Goal: Information Seeking & Learning: Learn about a topic

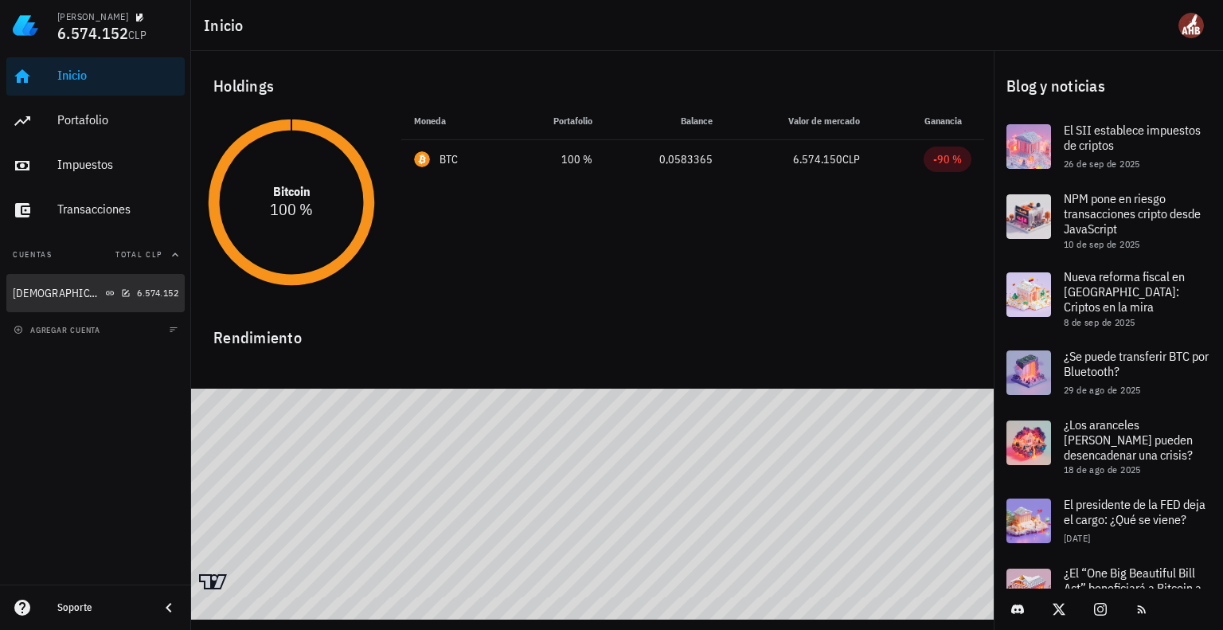
click at [92, 288] on div "Buda" at bounding box center [72, 293] width 118 height 15
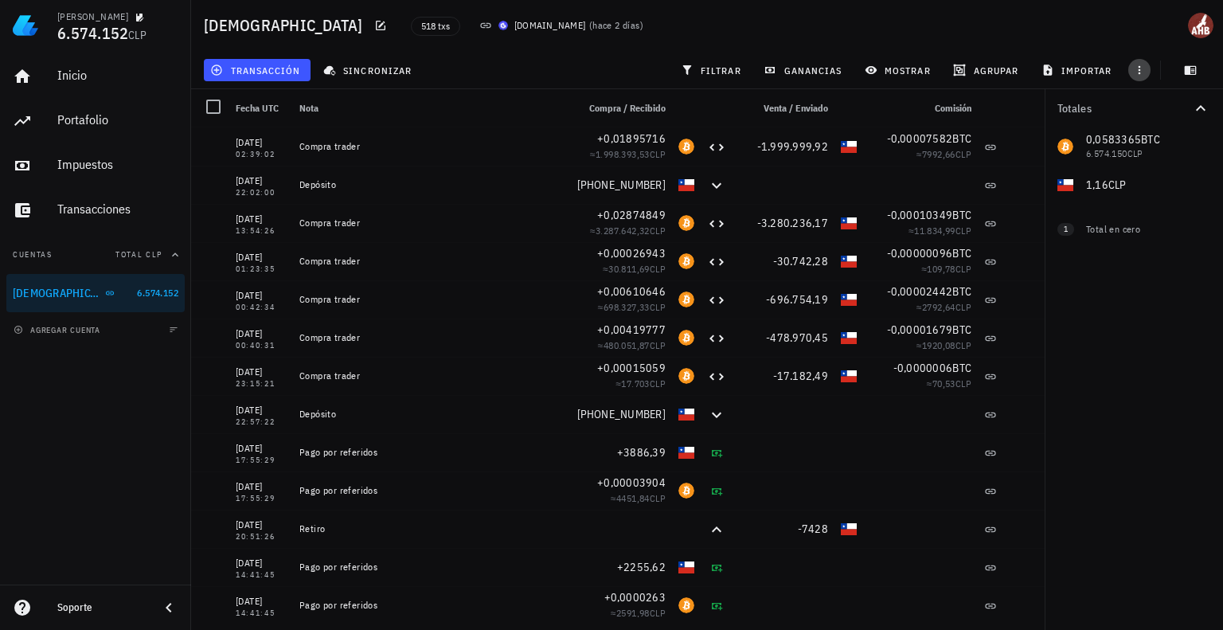
click at [1150, 75] on span "button" at bounding box center [1140, 70] width 22 height 13
click at [1169, 108] on span "exportar" at bounding box center [1157, 110] width 67 height 13
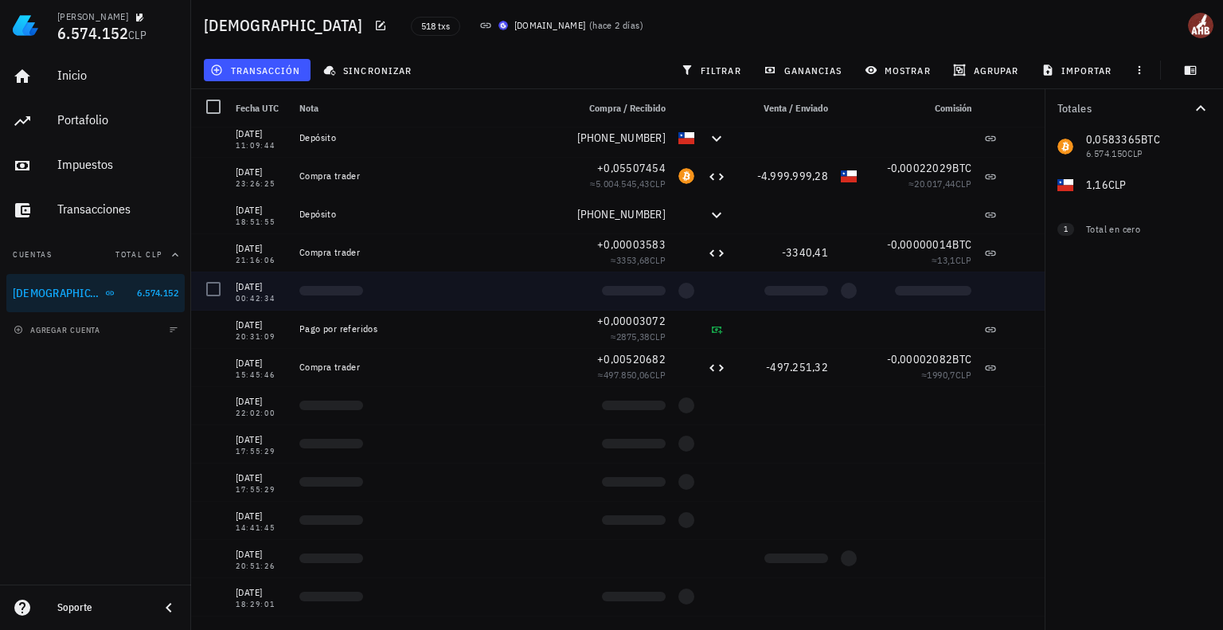
scroll to position [904, 0]
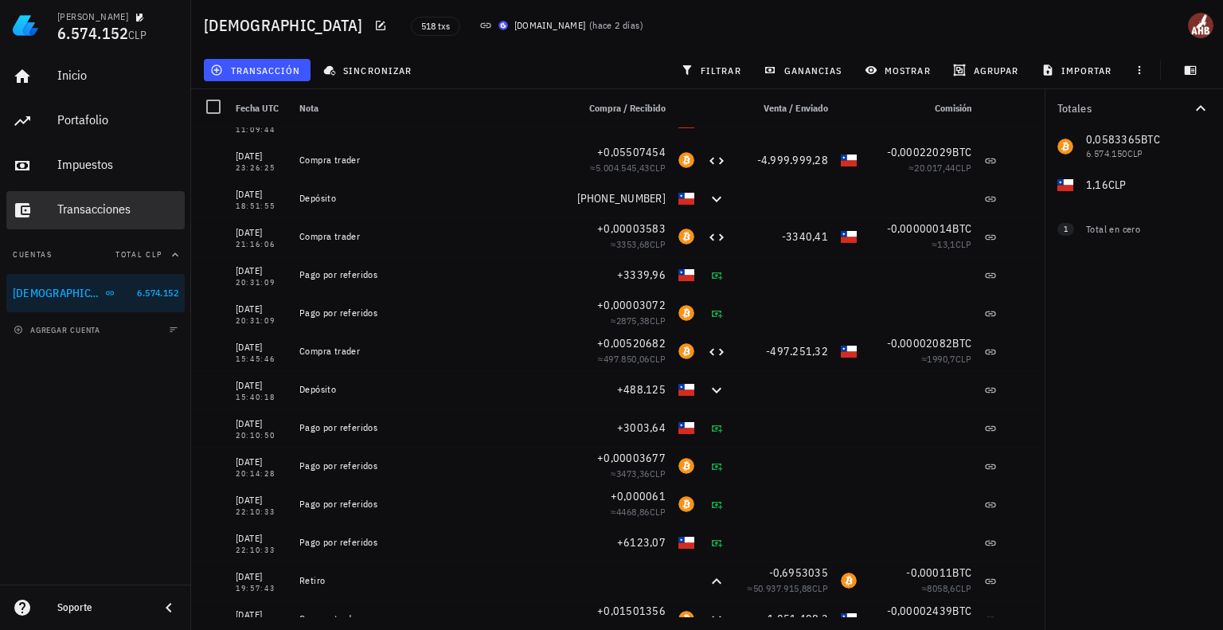
click at [131, 200] on div "Transacciones" at bounding box center [117, 210] width 121 height 36
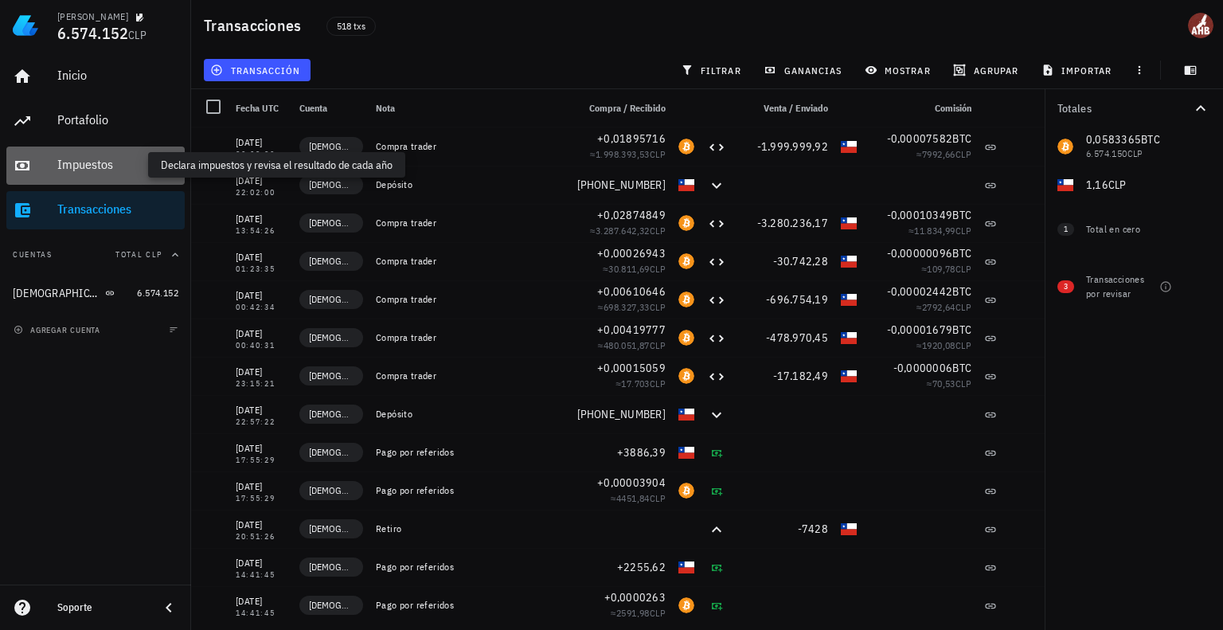
click at [104, 159] on div "Impuestos" at bounding box center [117, 164] width 121 height 15
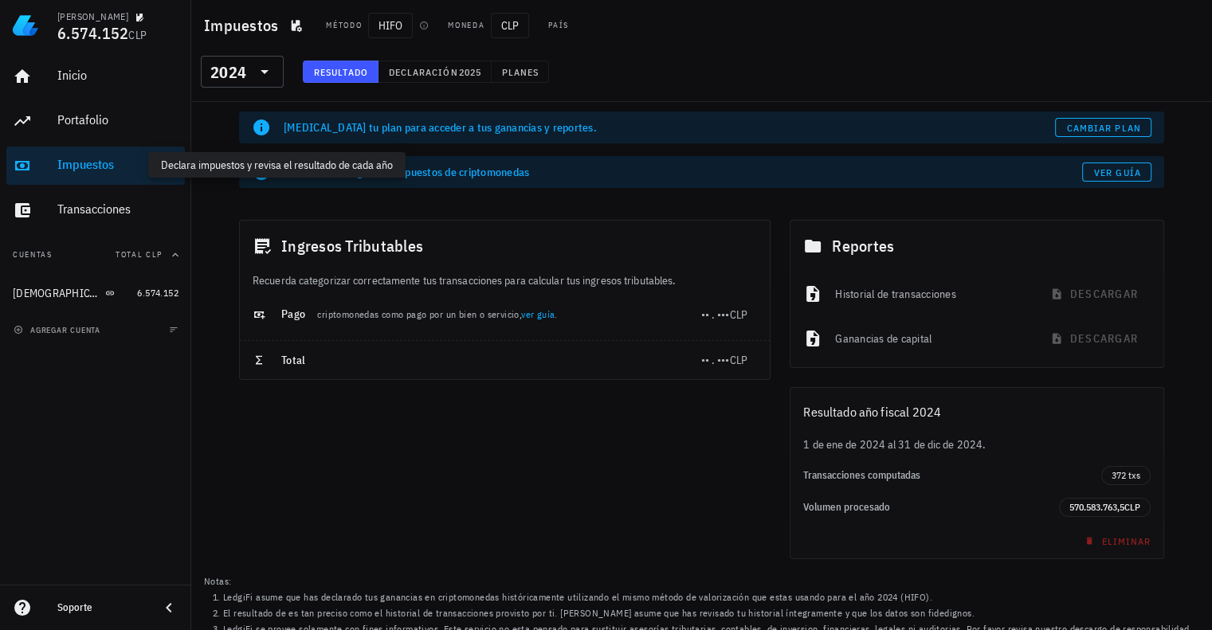
click at [104, 159] on div "Impuestos" at bounding box center [117, 164] width 121 height 15
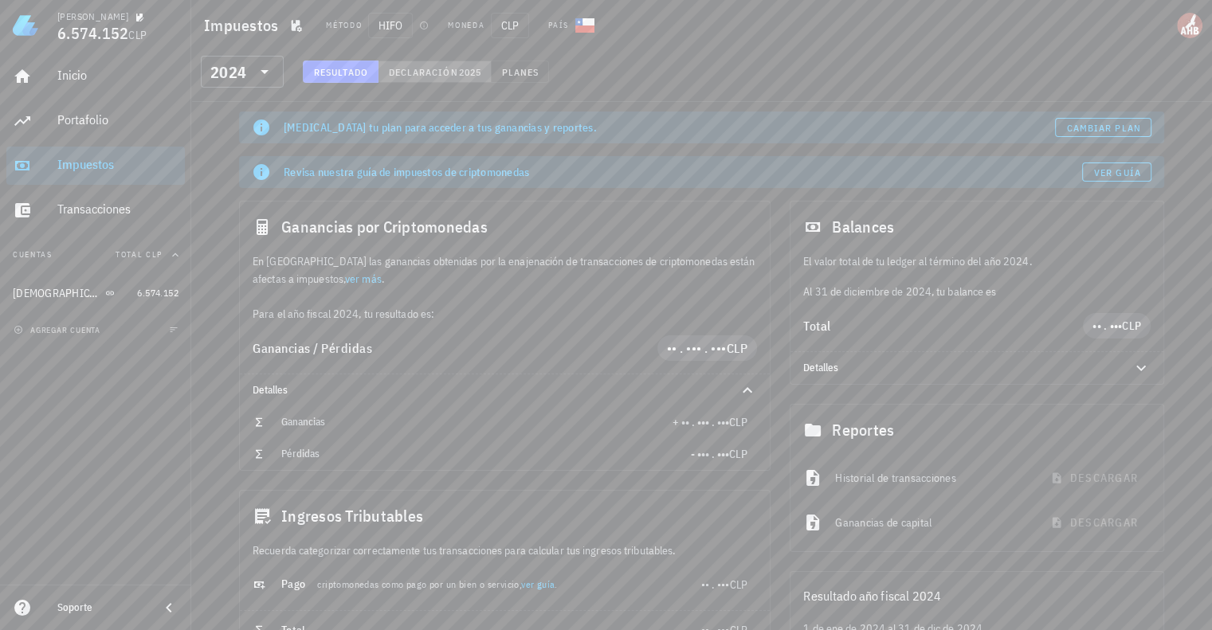
click at [441, 70] on span "Declaración" at bounding box center [423, 72] width 70 height 12
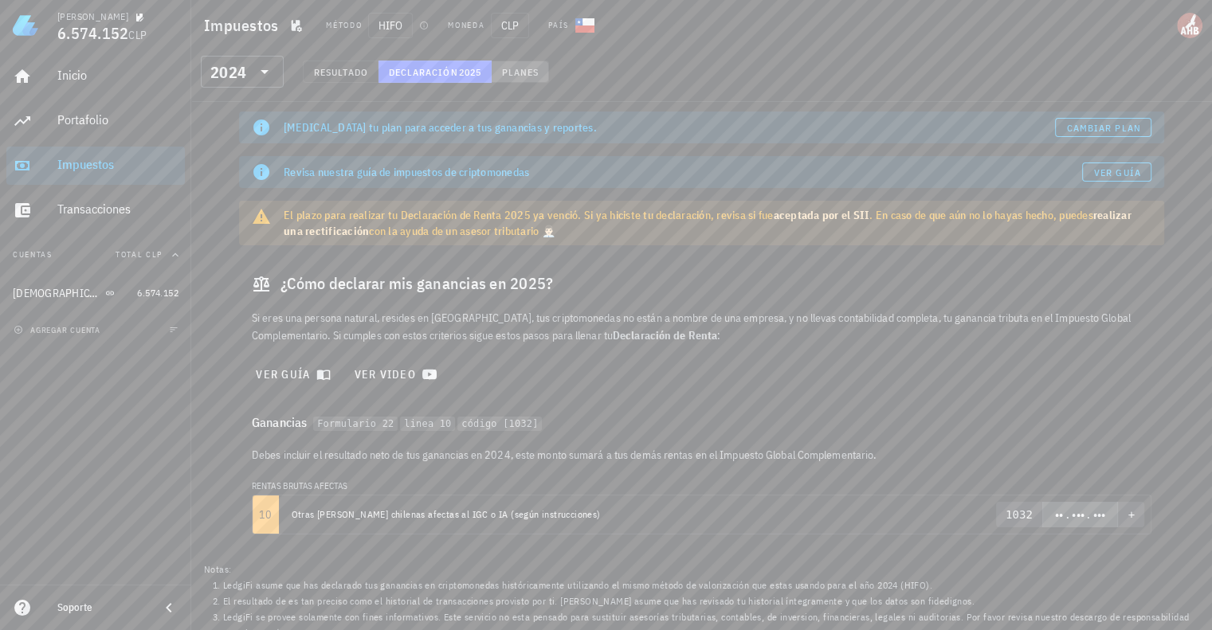
click at [511, 69] on span "Planes" at bounding box center [520, 72] width 38 height 12
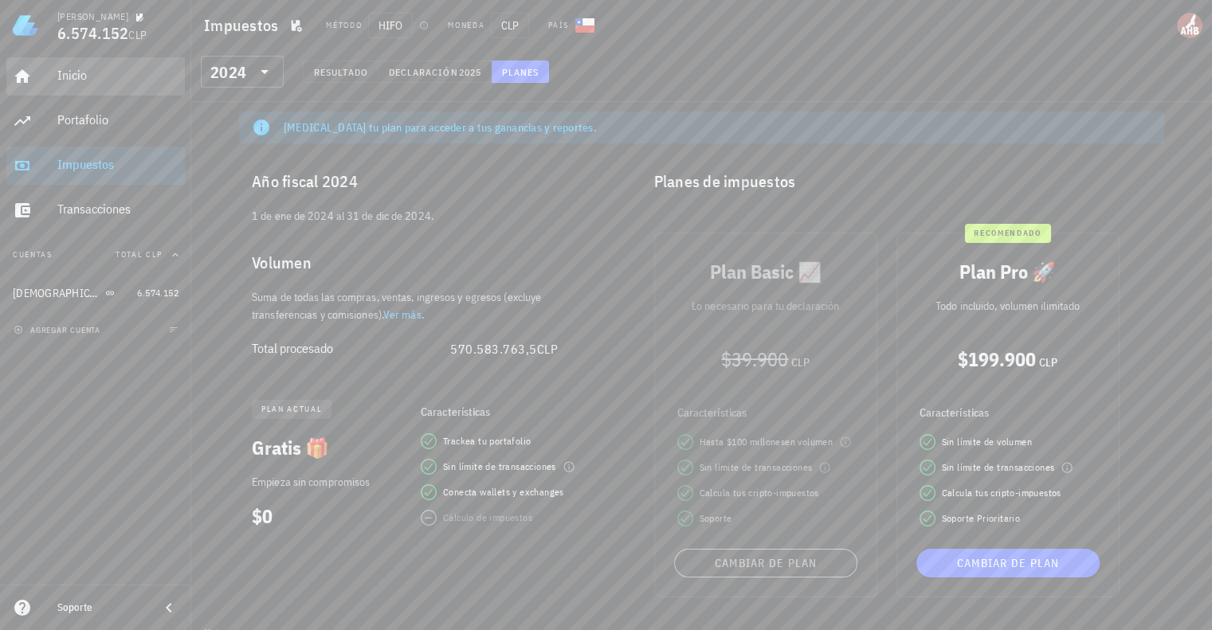
click at [87, 83] on div "Inicio" at bounding box center [117, 76] width 121 height 36
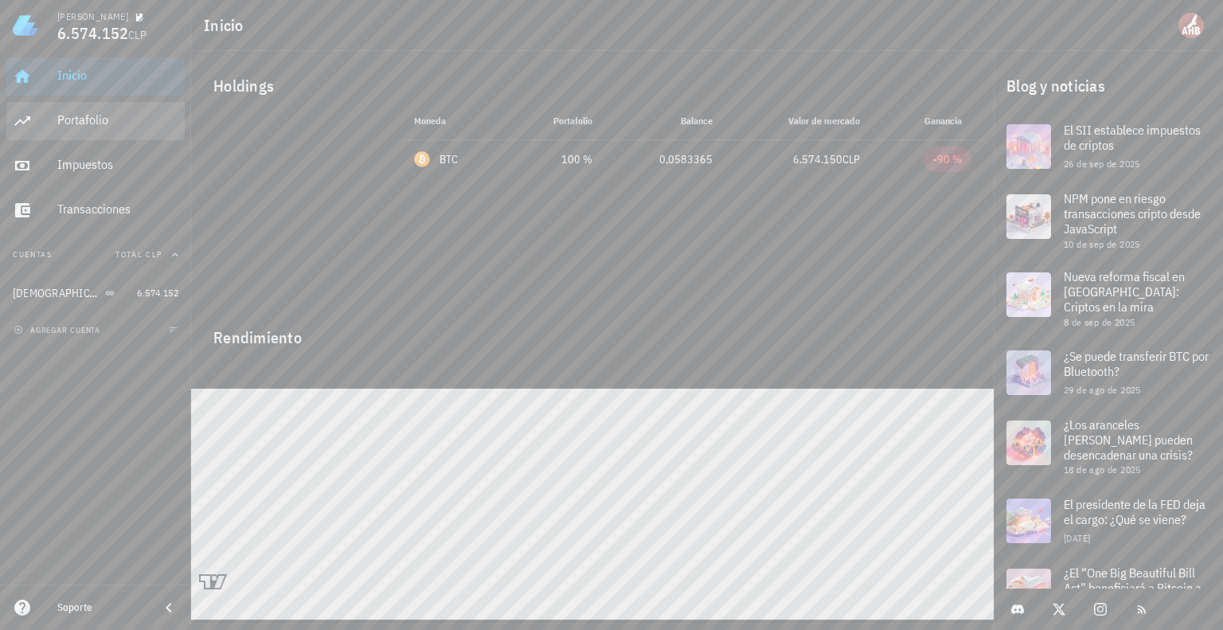
click at [107, 126] on div "Portafolio" at bounding box center [117, 119] width 121 height 15
